Goal: Transaction & Acquisition: Subscribe to service/newsletter

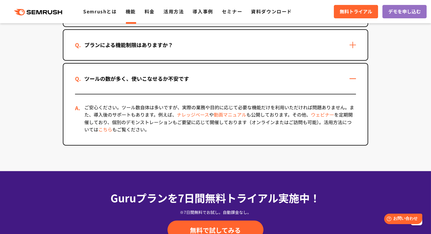
scroll to position [1741, 0]
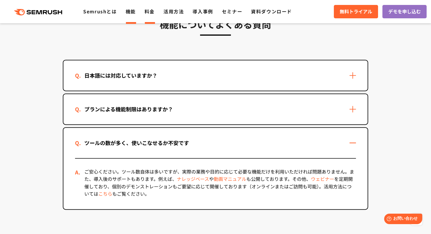
click at [150, 13] on link "料金" at bounding box center [150, 11] width 10 height 7
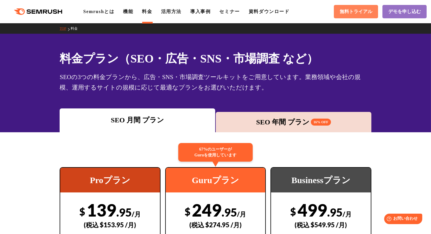
click at [361, 11] on span "無料トライアル" at bounding box center [356, 12] width 33 height 6
click at [54, 13] on icon ".cls {fill: #FF642D;}" at bounding box center [39, 11] width 66 height 6
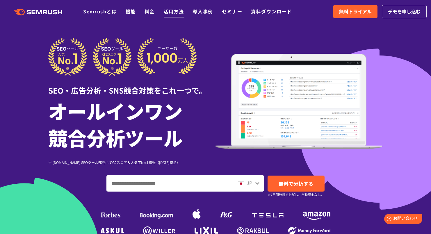
click at [168, 13] on link "活用方法" at bounding box center [174, 11] width 20 height 7
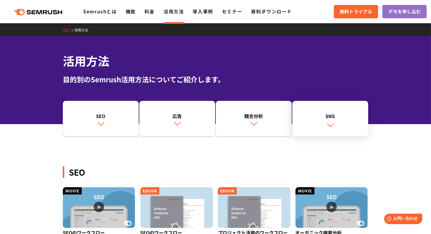
click at [321, 124] on link "SNS" at bounding box center [330, 118] width 76 height 35
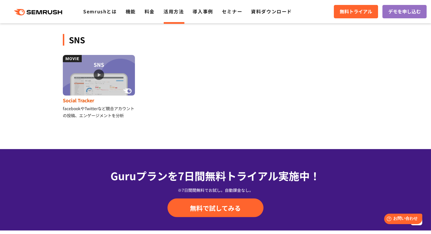
scroll to position [633, 0]
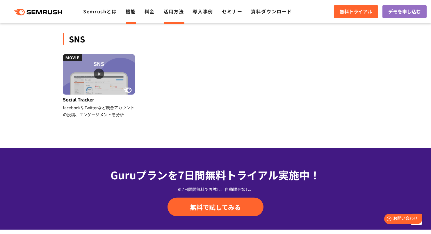
click at [127, 11] on link "機能" at bounding box center [131, 11] width 10 height 7
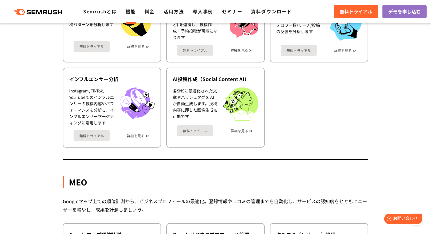
scroll to position [1484, 0]
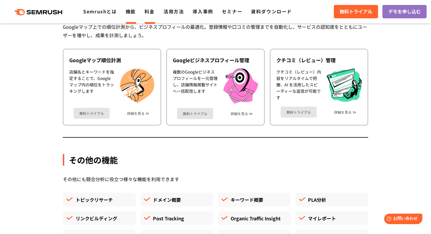
drag, startPoint x: 148, startPoint y: 11, endPoint x: 173, endPoint y: 31, distance: 32.1
click at [148, 11] on link "料金" at bounding box center [150, 11] width 10 height 7
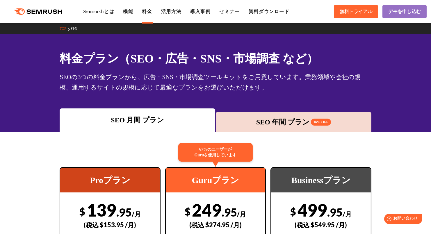
scroll to position [145, 0]
